Goal: Information Seeking & Learning: Learn about a topic

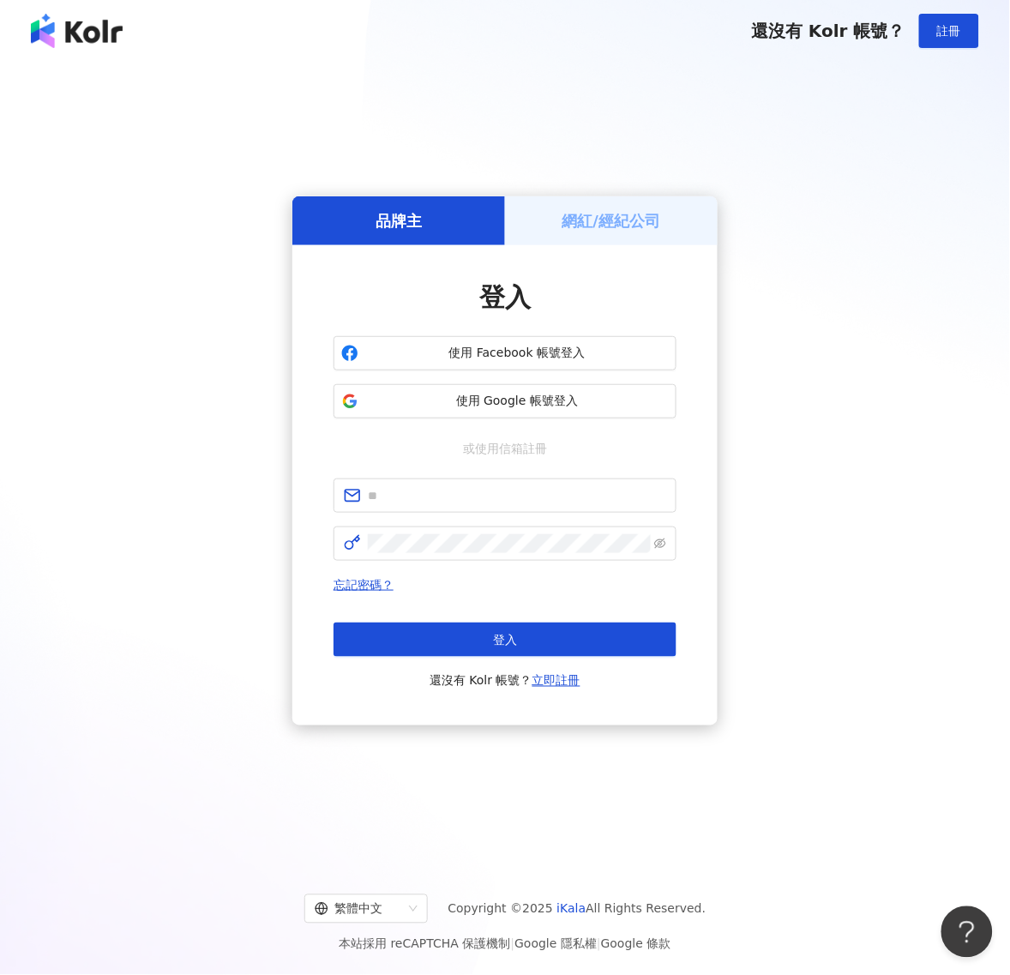
click at [616, 233] on div "網紅/經紀公司" at bounding box center [611, 220] width 213 height 49
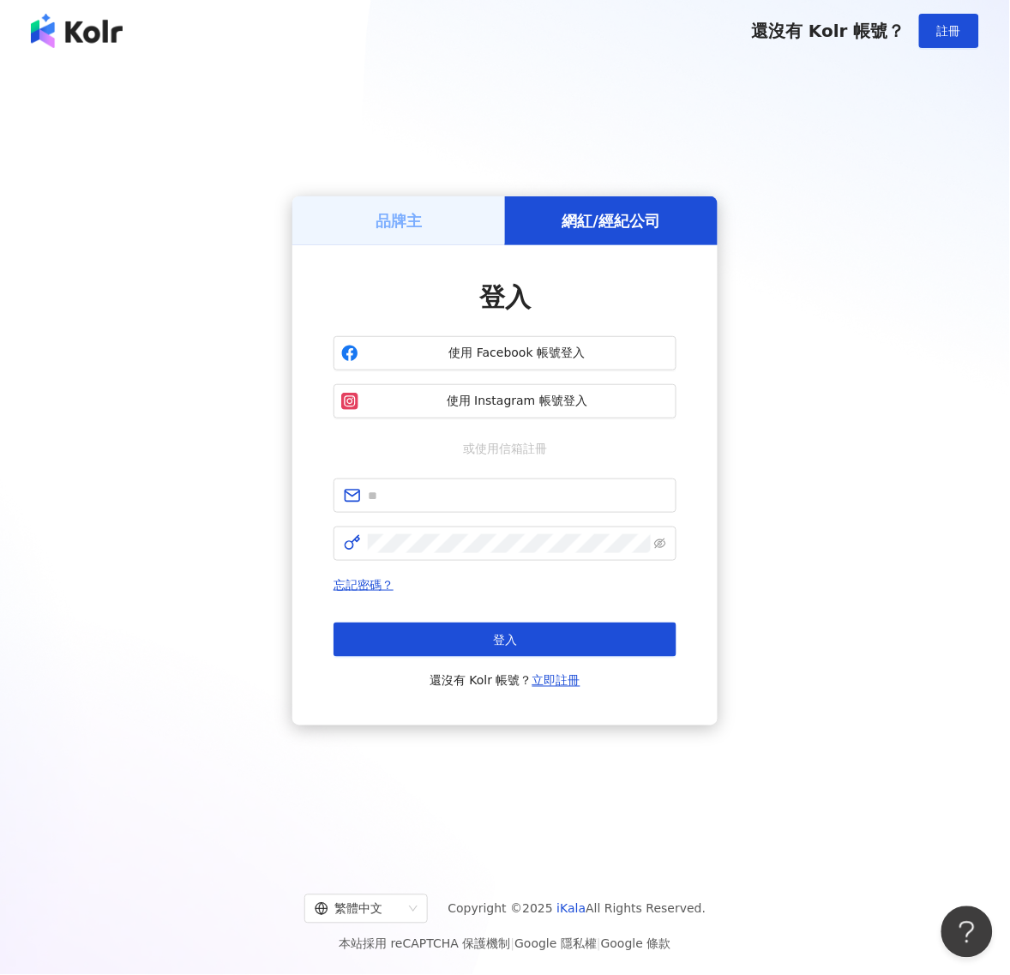
click at [460, 230] on div "品牌主" at bounding box center [398, 220] width 213 height 49
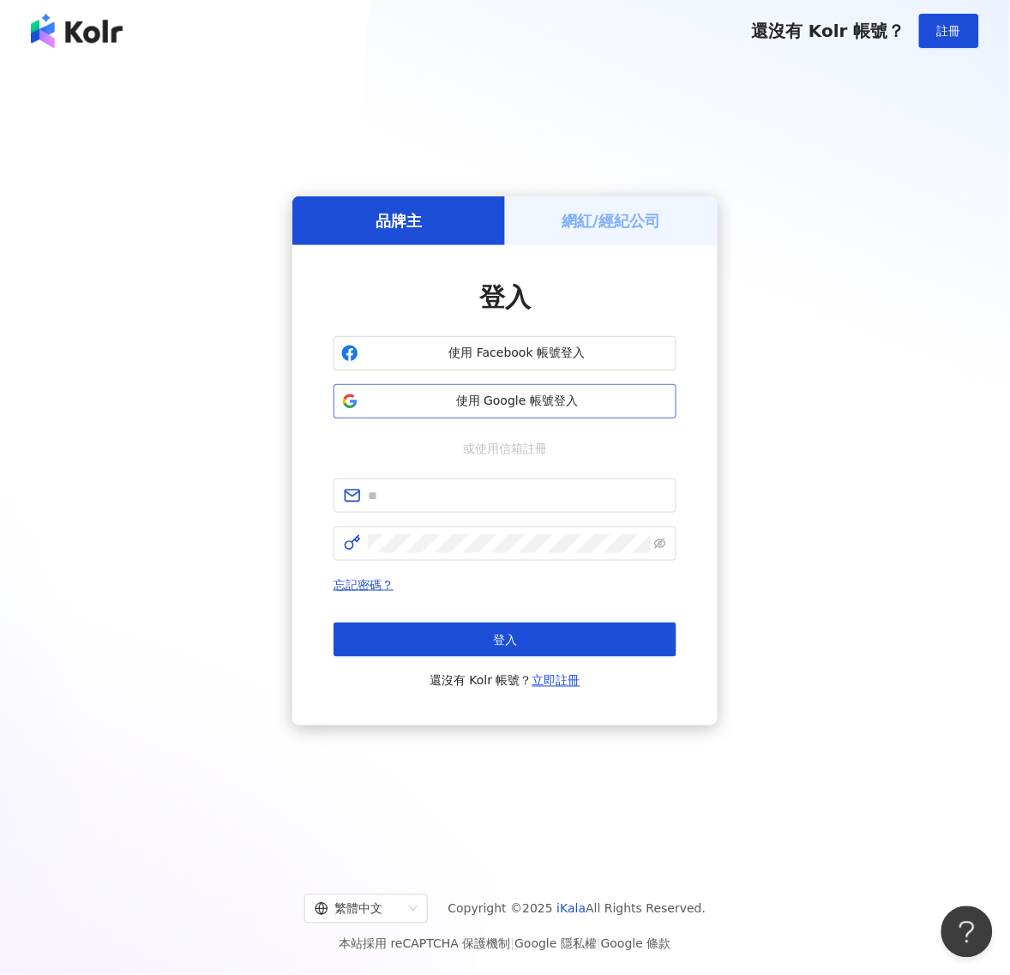
click at [556, 404] on span "使用 Google 帳號登入" at bounding box center [517, 401] width 304 height 17
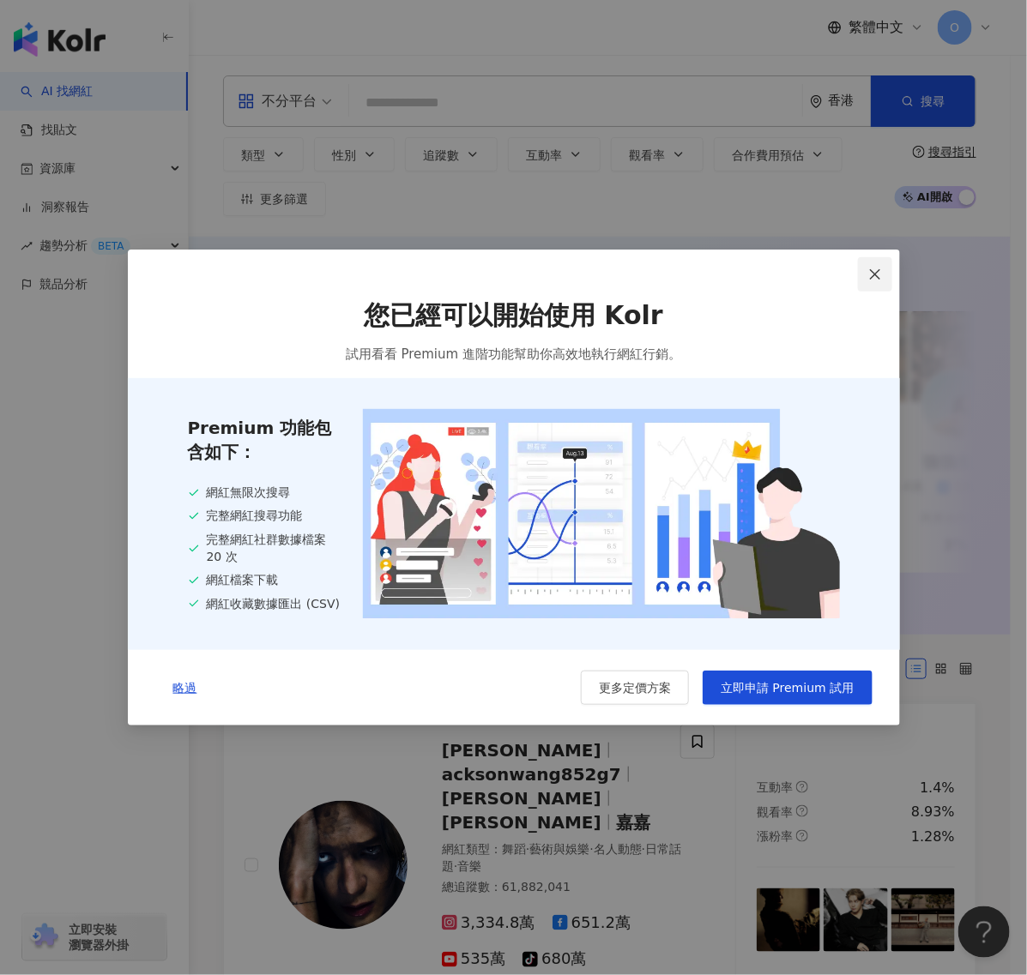
click at [883, 268] on span "Close" at bounding box center [875, 275] width 34 height 14
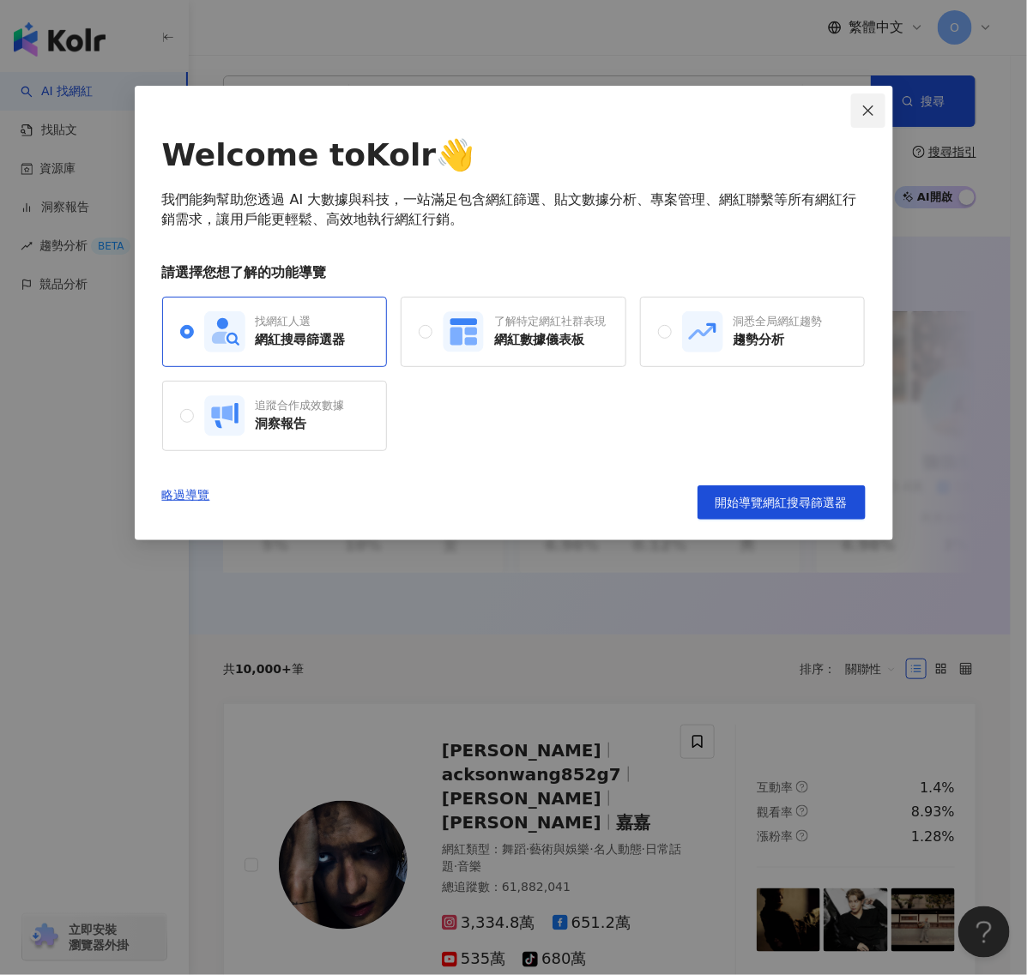
click at [871, 117] on icon "close" at bounding box center [868, 111] width 14 height 14
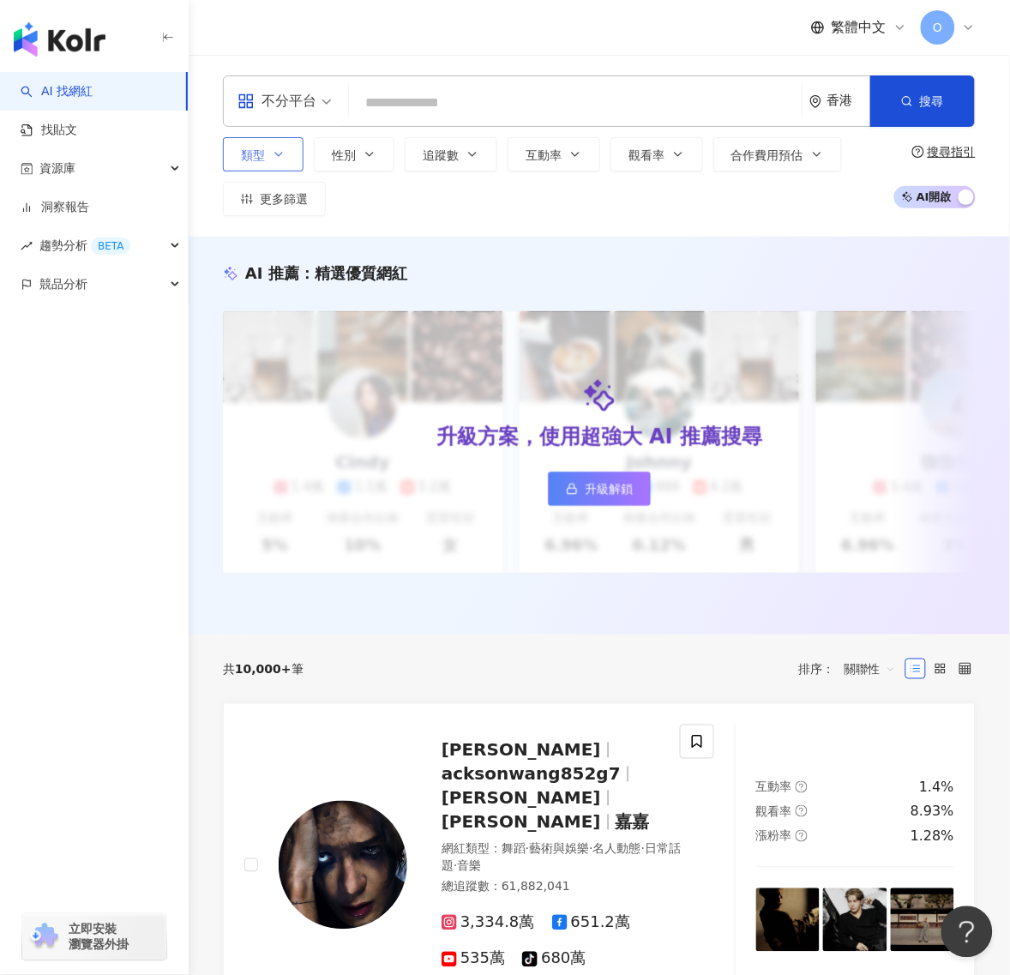
click at [292, 157] on button "類型" at bounding box center [263, 154] width 81 height 34
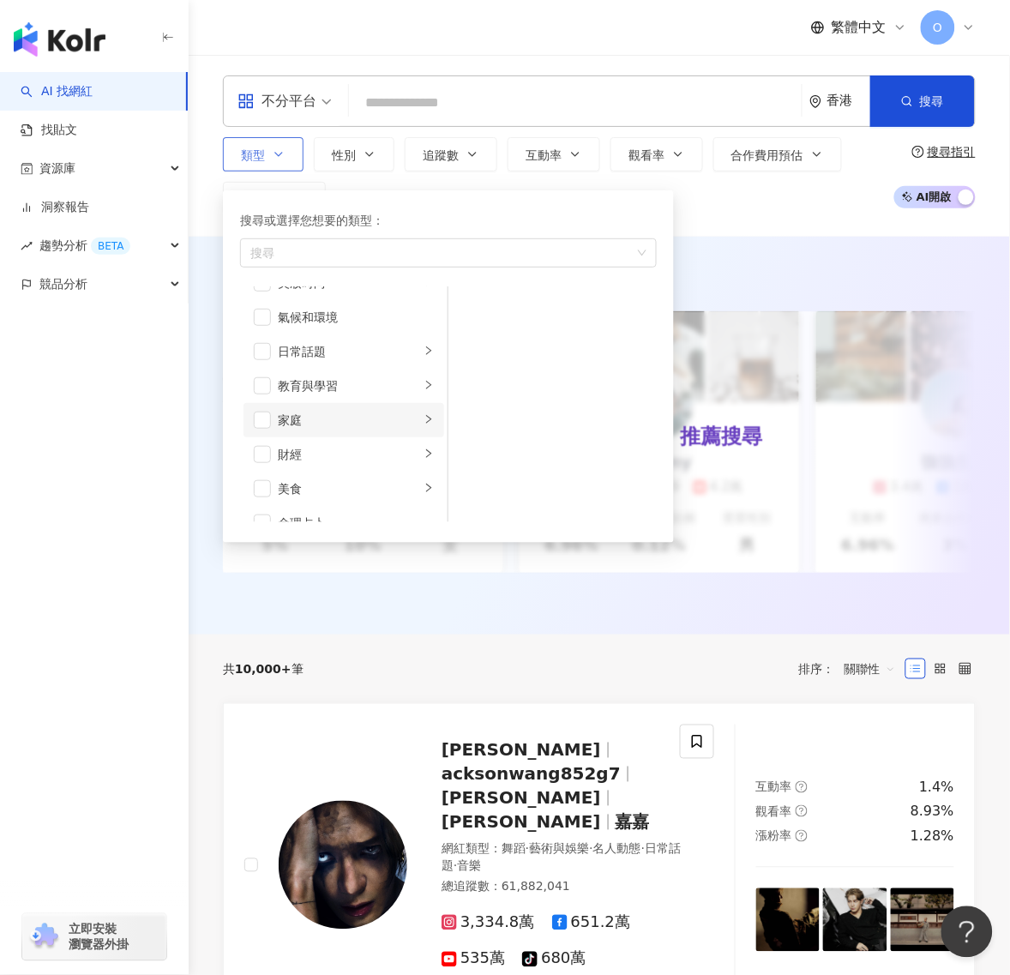
scroll to position [107, 0]
click at [267, 410] on span "button" at bounding box center [262, 405] width 17 height 17
click at [264, 397] on span "button" at bounding box center [262, 400] width 17 height 17
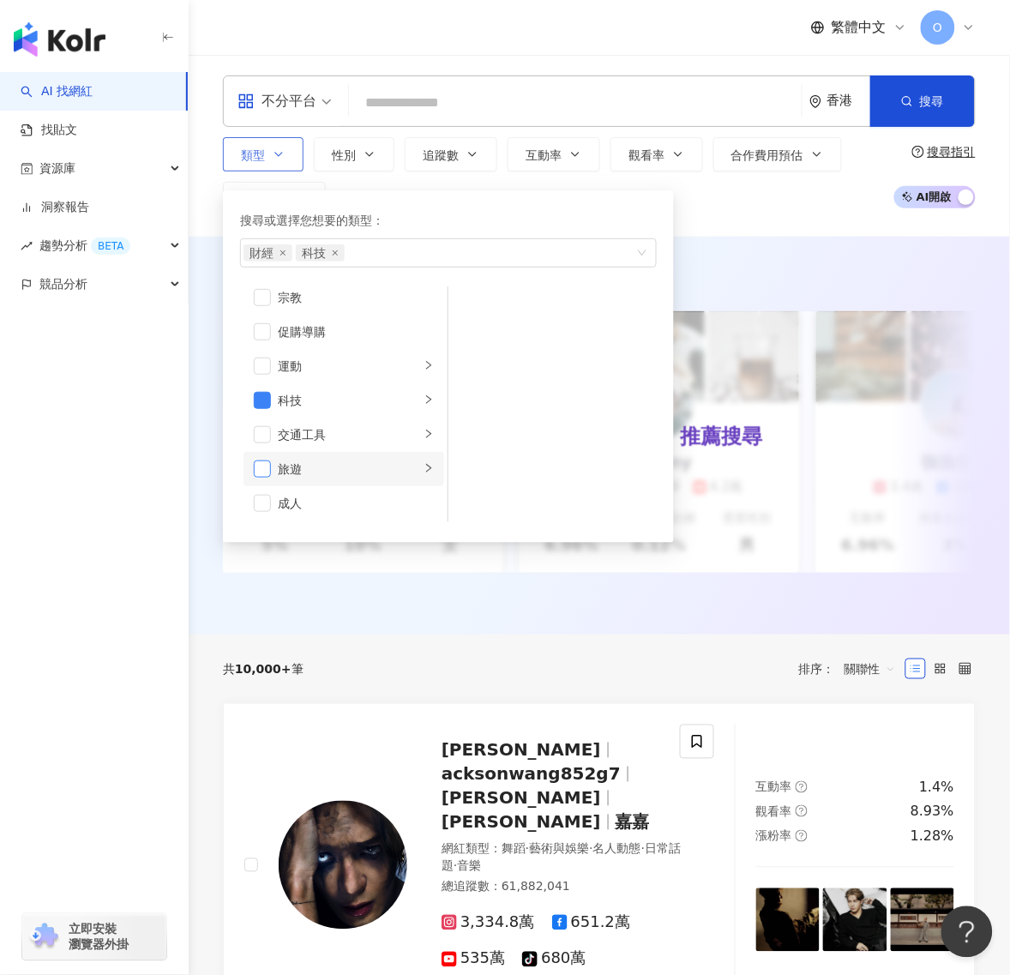
click at [266, 468] on span "button" at bounding box center [262, 469] width 17 height 17
click at [268, 465] on span "button" at bounding box center [262, 469] width 17 height 17
click at [481, 169] on button "追蹤數" at bounding box center [451, 154] width 93 height 34
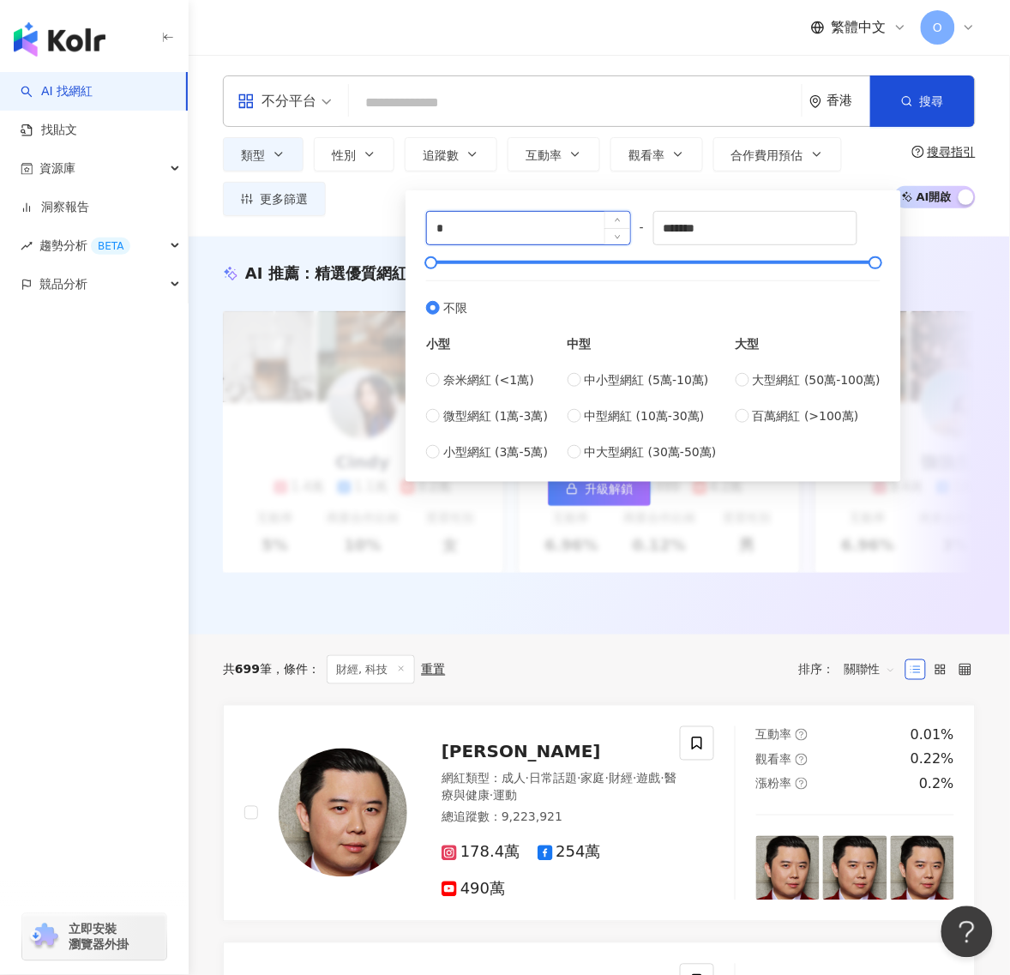
drag, startPoint x: 534, startPoint y: 220, endPoint x: 425, endPoint y: 220, distance: 108.9
click at [431, 219] on input "*" at bounding box center [528, 228] width 203 height 33
type input "******"
click at [933, 238] on div "AI 推薦 ： 精選優質網紅 升級方案，使用超強大 AI 推薦搜尋 升級解鎖 [PERSON_NAME] 1.4萬 1.1萬 3.2萬 互動率 5% 商業合作…" at bounding box center [600, 436] width 822 height 398
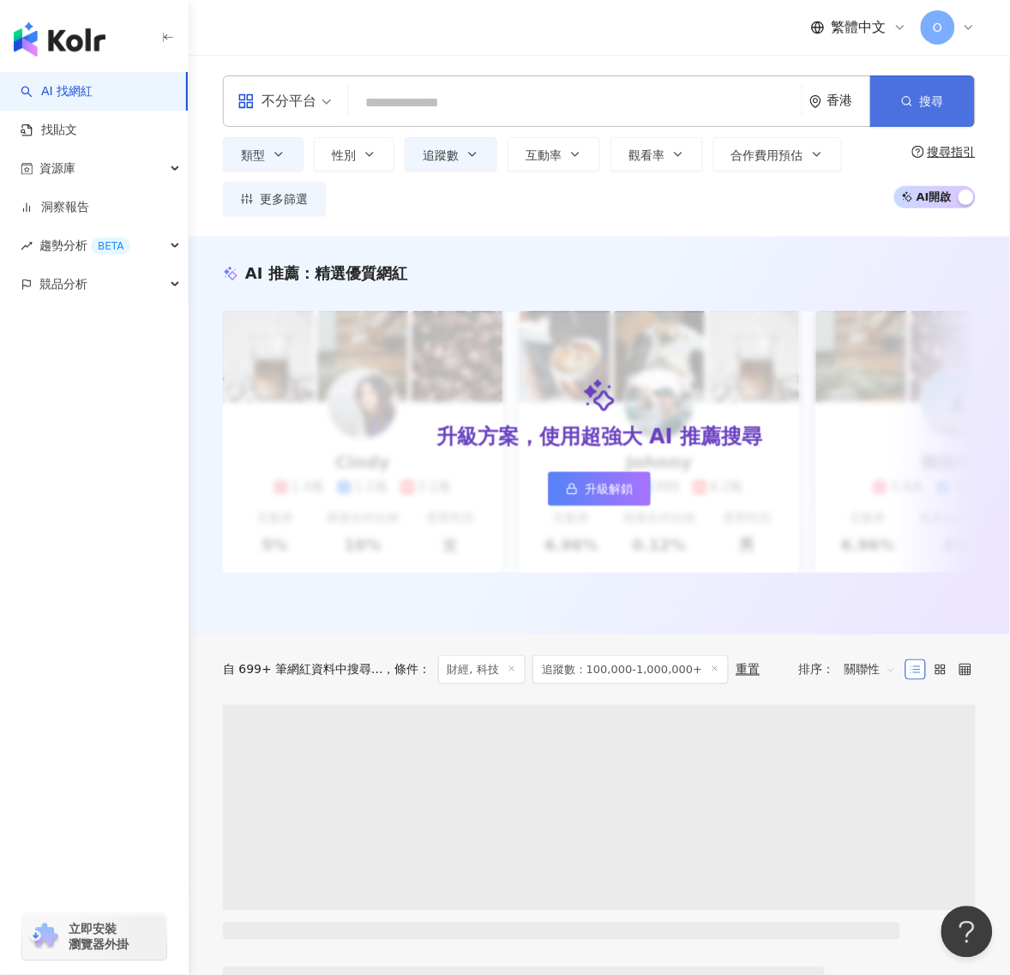
click at [935, 91] on button "搜尋" at bounding box center [923, 100] width 105 height 51
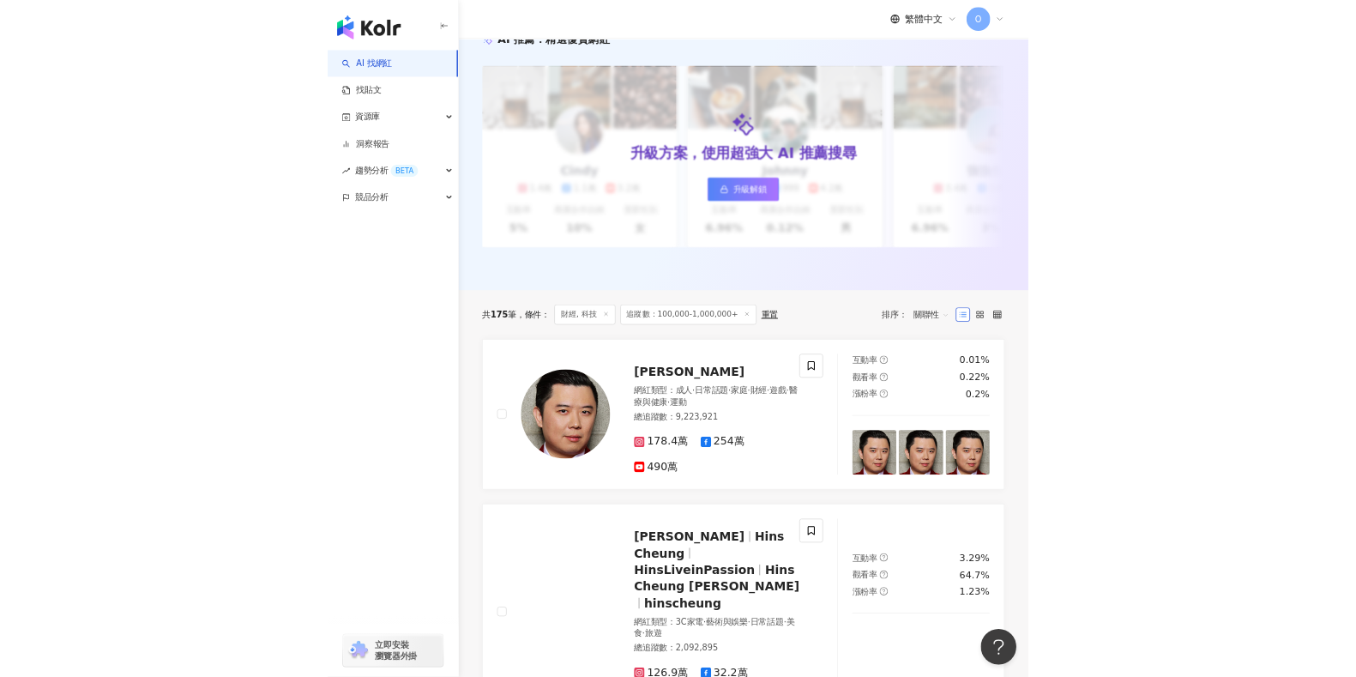
scroll to position [322, 0]
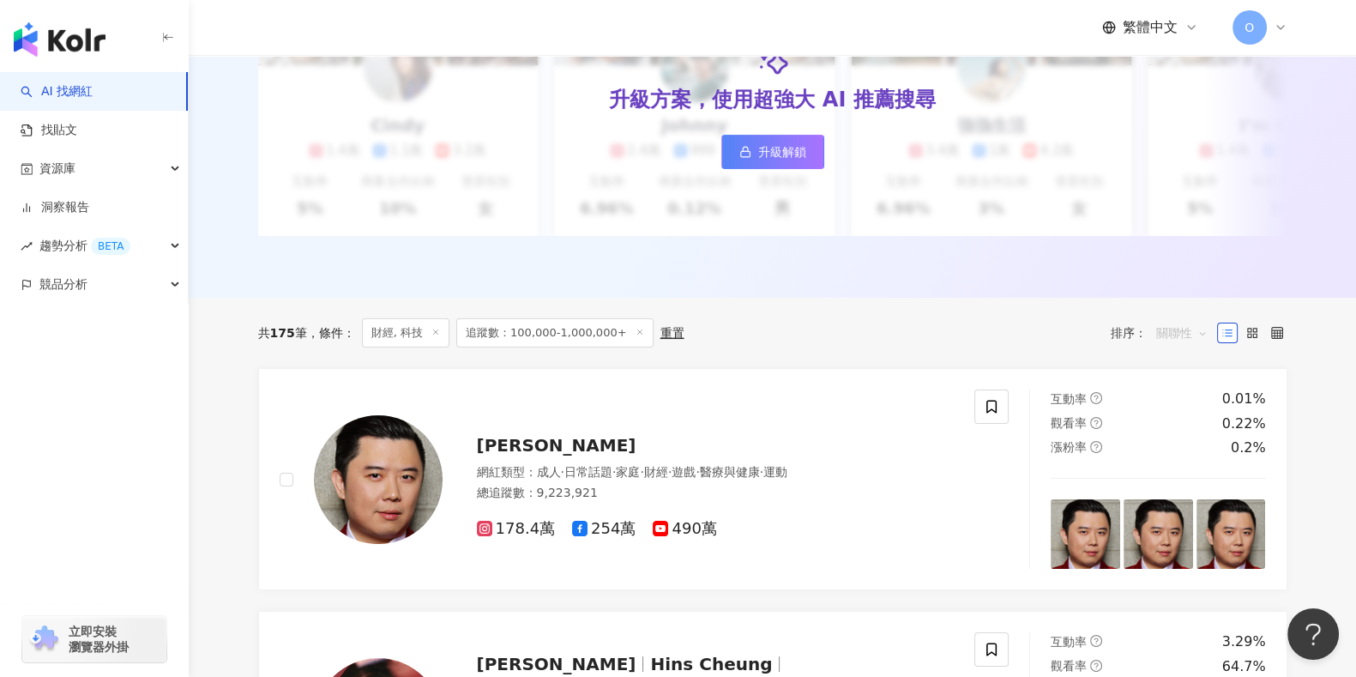
click at [1010, 347] on span "關聯性" at bounding box center [1181, 332] width 51 height 27
click at [1010, 409] on div "追蹤數" at bounding box center [1181, 413] width 43 height 19
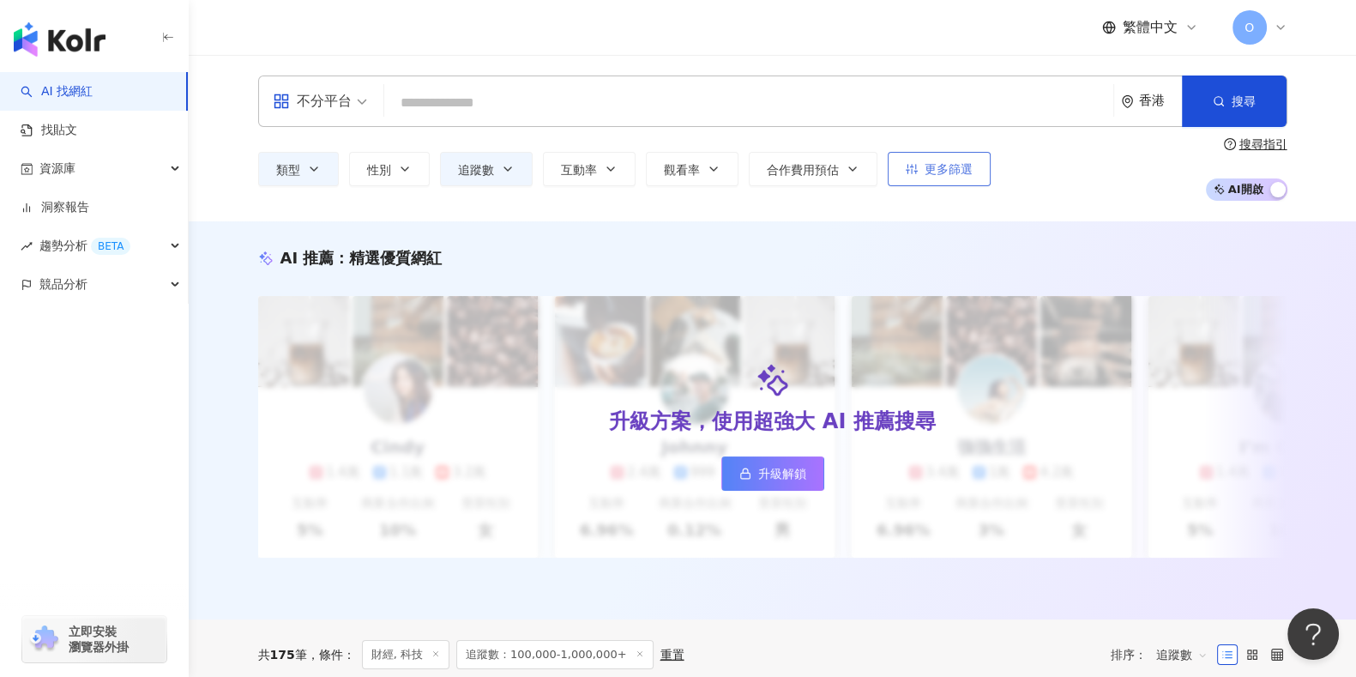
click at [944, 174] on span "更多篩選" at bounding box center [949, 169] width 48 height 14
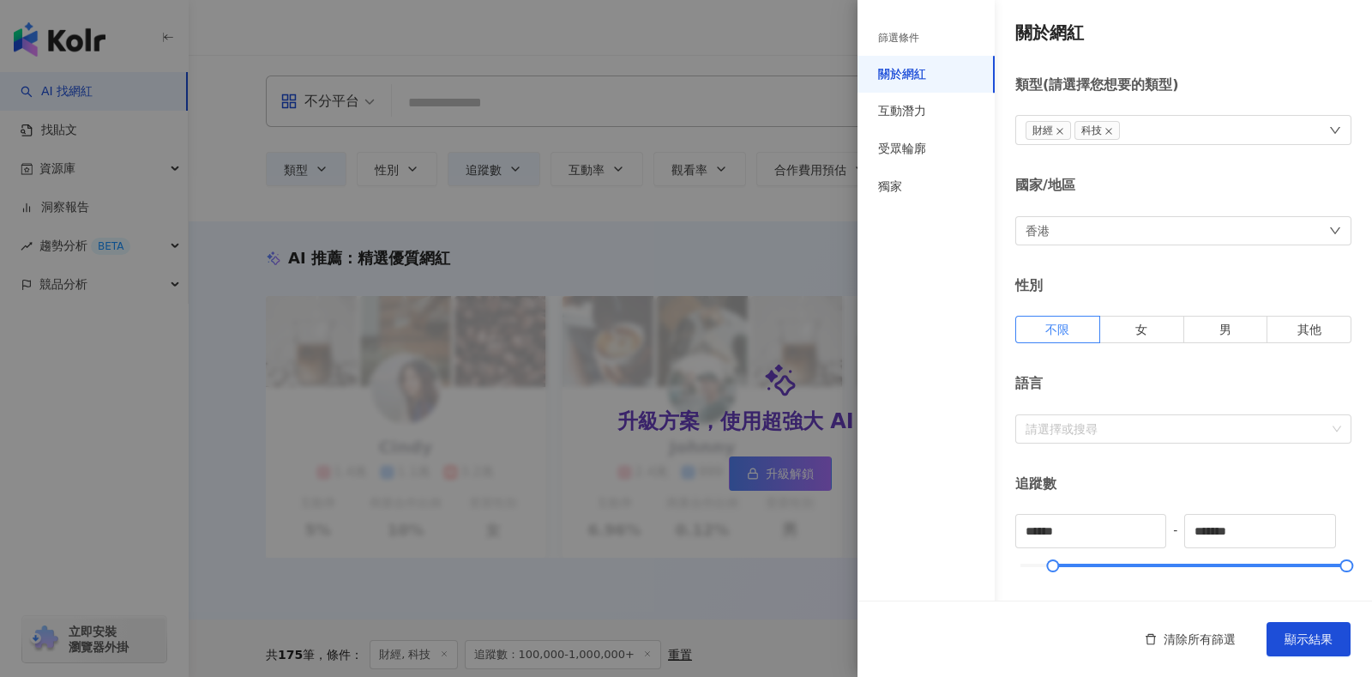
click at [1010, 235] on div "香港" at bounding box center [1184, 230] width 336 height 29
click at [1010, 409] on div "香港" at bounding box center [1176, 407] width 296 height 31
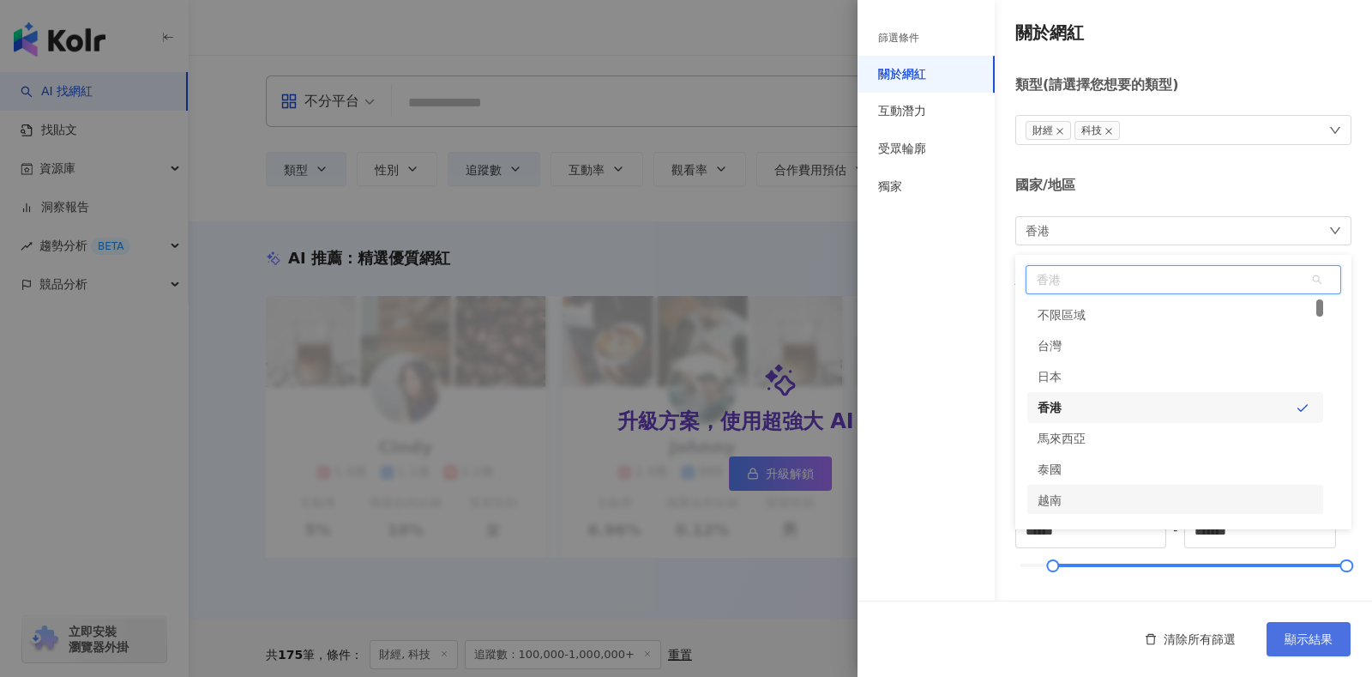
click at [1010, 639] on button "顯示結果" at bounding box center [1309, 639] width 84 height 34
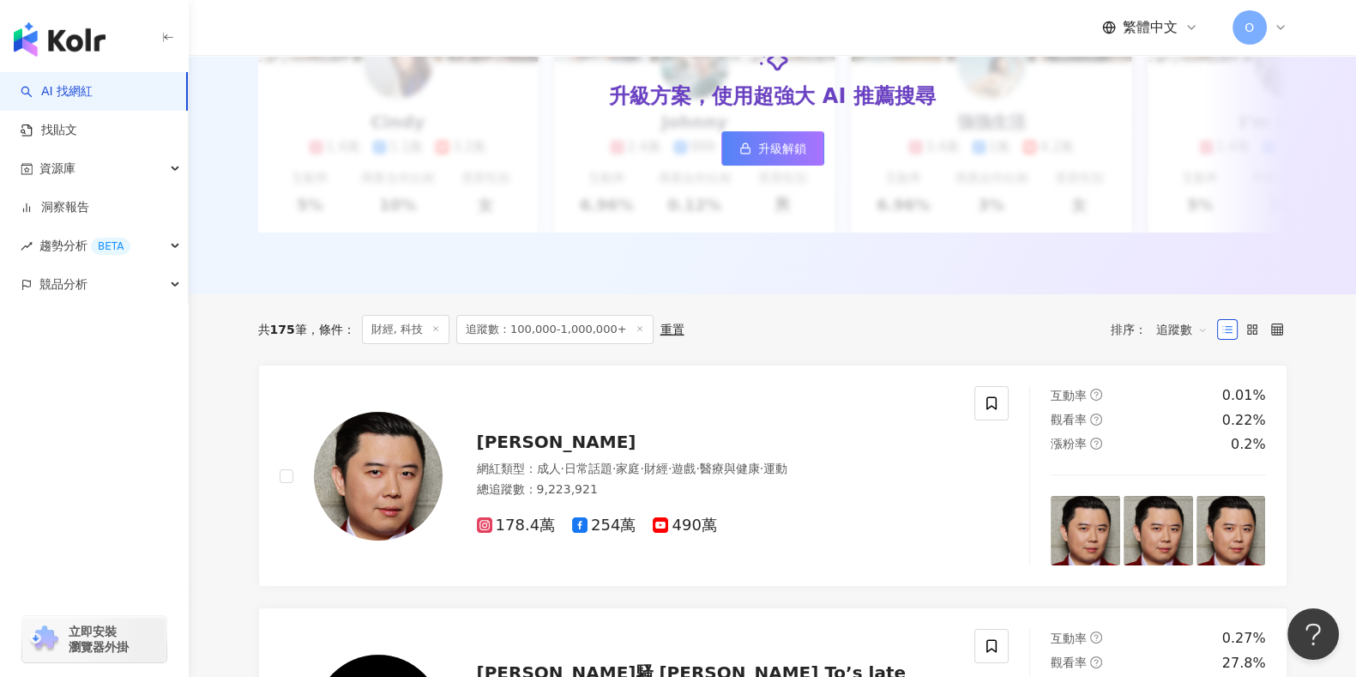
scroll to position [322, 0]
